Goal: Browse casually

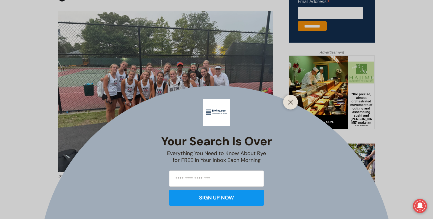
scroll to position [251, 0]
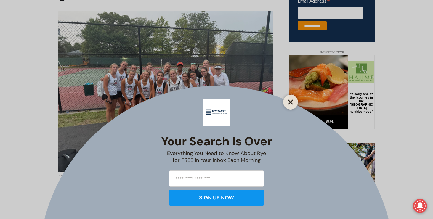
click at [289, 105] on button "Close" at bounding box center [290, 102] width 8 height 8
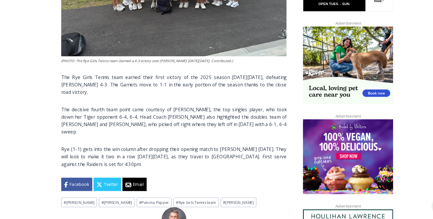
scroll to position [359, 0]
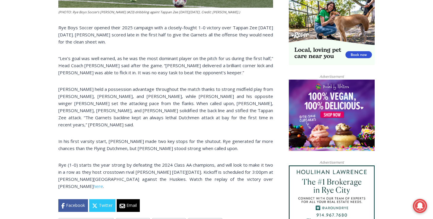
scroll to position [306, 0]
